Goal: Information Seeking & Learning: Understand process/instructions

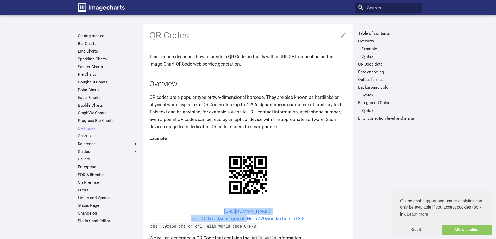
drag, startPoint x: 213, startPoint y: 162, endPoint x: 244, endPoint y: 171, distance: 31.8
click at [244, 208] on center "[URL][DOMAIN_NAME]? chs=150x150&cht=qr&chl=Hello%20world&choe=UTF-8" at bounding box center [247, 215] width 197 height 15
copy link "https://image-charts.com/chart? chs=150x150&cht=qr&chl"
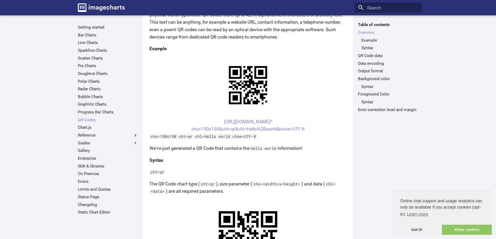
scroll to position [104, 0]
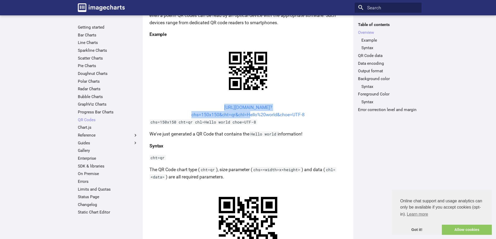
drag, startPoint x: 214, startPoint y: 107, endPoint x: 247, endPoint y: 116, distance: 33.6
click at [247, 116] on center "https://image-charts.com/chart? chs=150x150&cht=qr&chl=Hello%20world&choe=UTF-8" at bounding box center [247, 111] width 197 height 15
copy link "https://image-charts.com/chart? chs=150x150&cht=qr&chl="
